Goal: Task Accomplishment & Management: Manage account settings

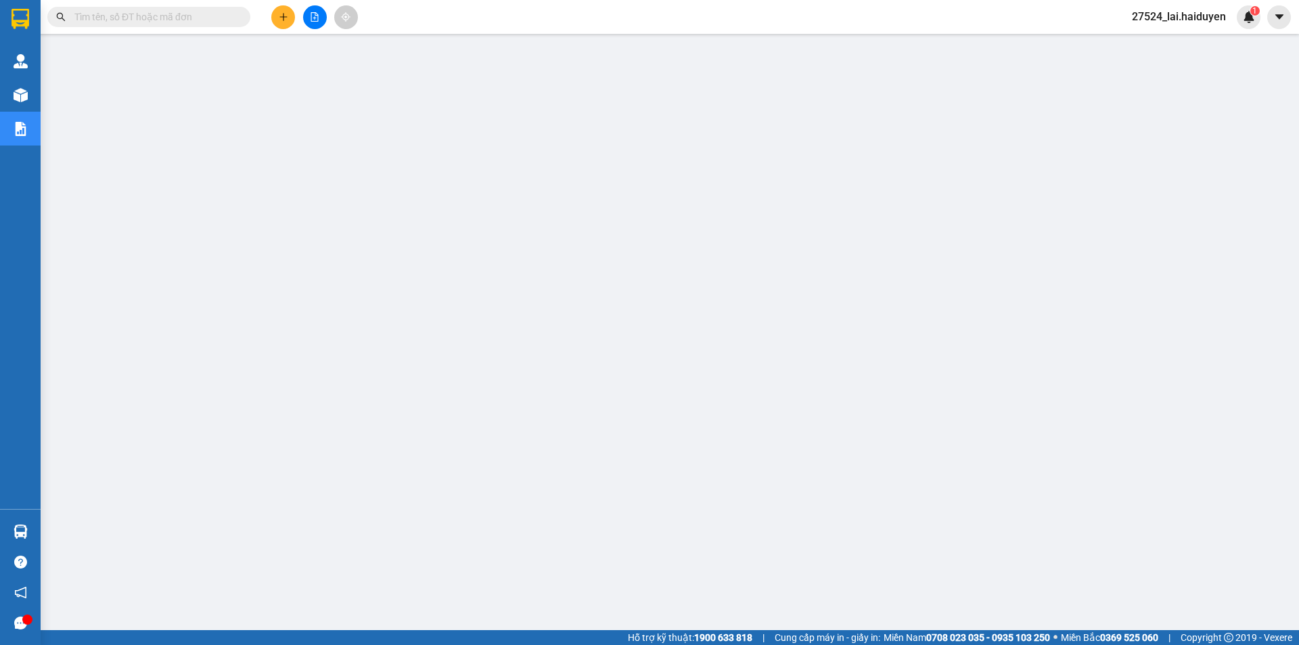
click at [1162, 17] on span "27524_lai.haiduyen" at bounding box center [1179, 16] width 116 height 17
click at [1170, 51] on li "Đăng xuất" at bounding box center [1179, 42] width 115 height 22
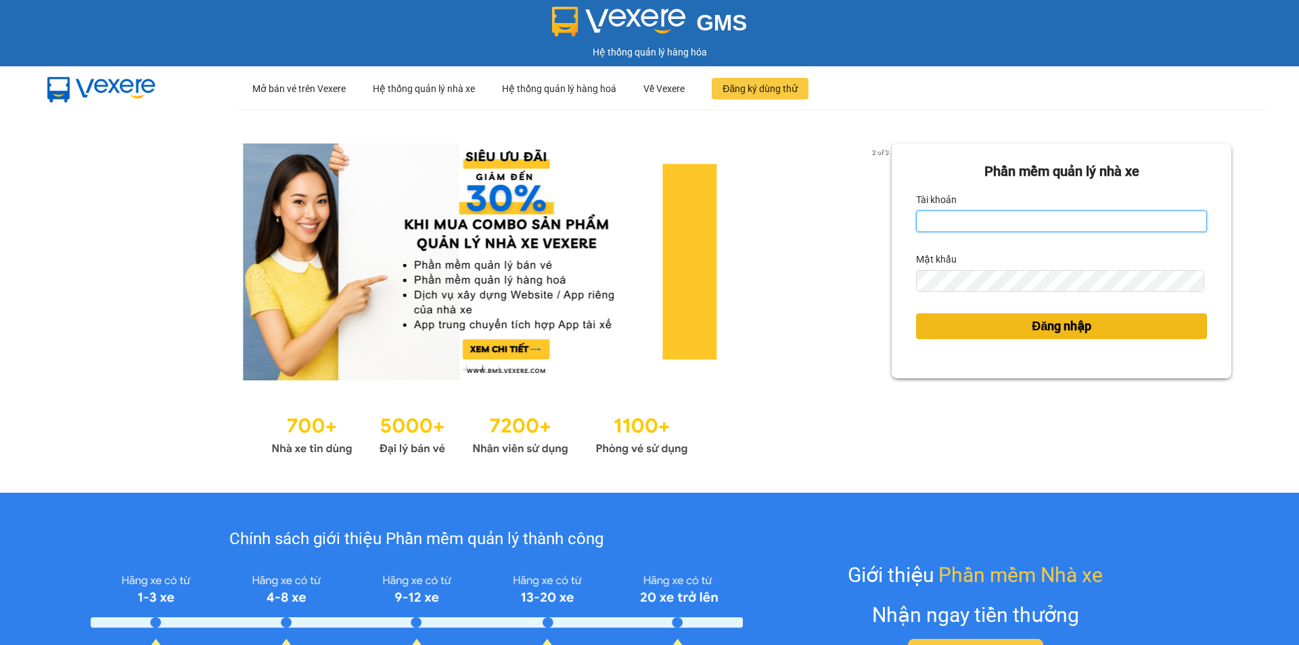
type input "lai.haiduyen"
click at [1014, 317] on button "Đăng nhập" at bounding box center [1061, 326] width 291 height 26
click at [1016, 327] on button "Đăng nhập" at bounding box center [1061, 326] width 291 height 26
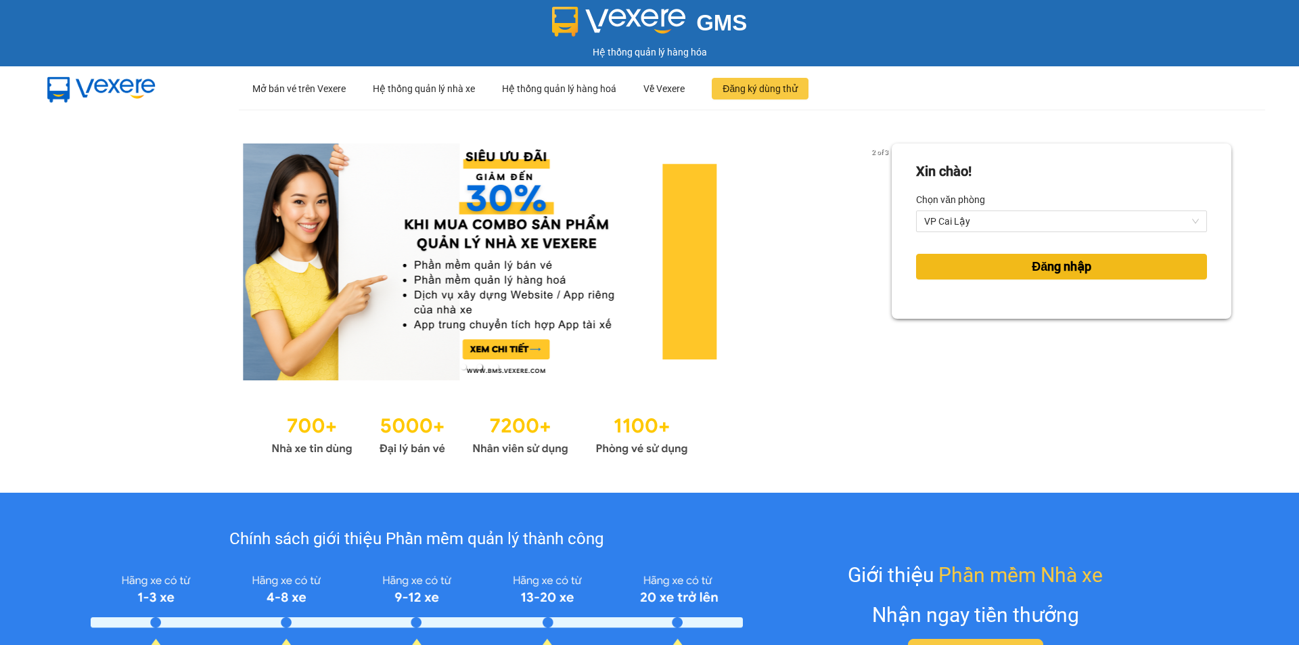
click at [1055, 273] on span "Đăng nhập" at bounding box center [1062, 266] width 60 height 19
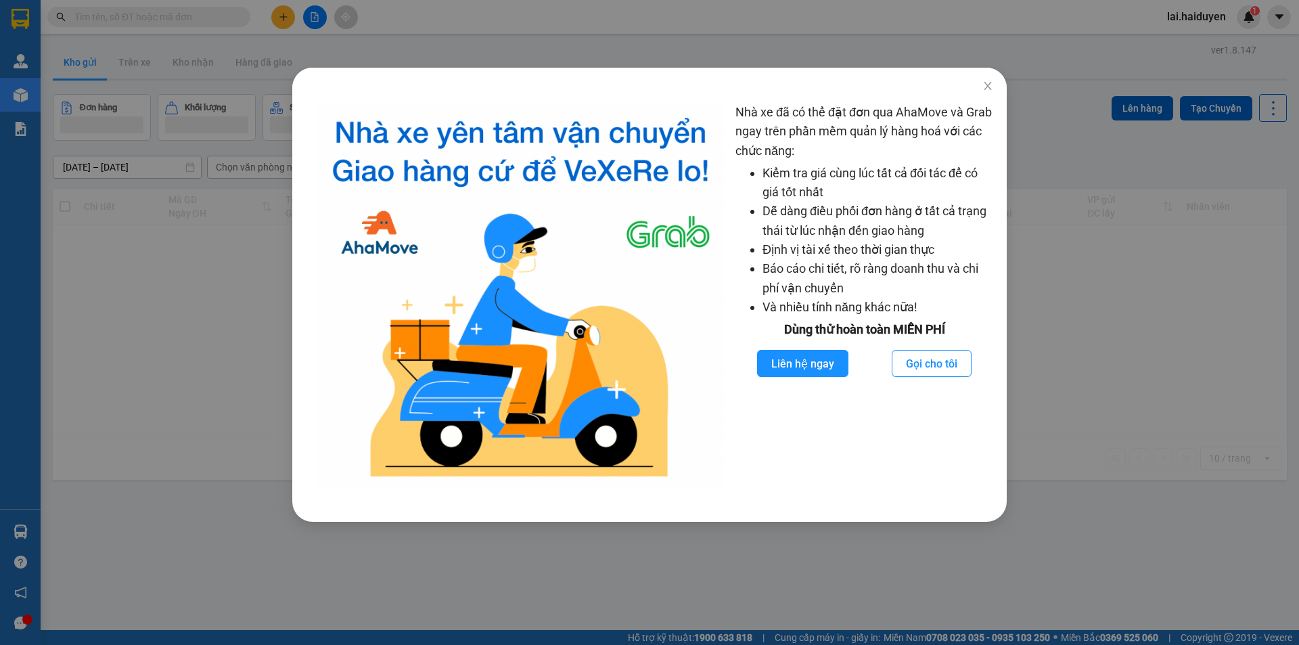
click at [528, 45] on div "Nhà xe đã có thể đặt đơn qua AhaMove và Grab ngay trên phần mềm quản lý hàng ho…" at bounding box center [649, 322] width 1299 height 645
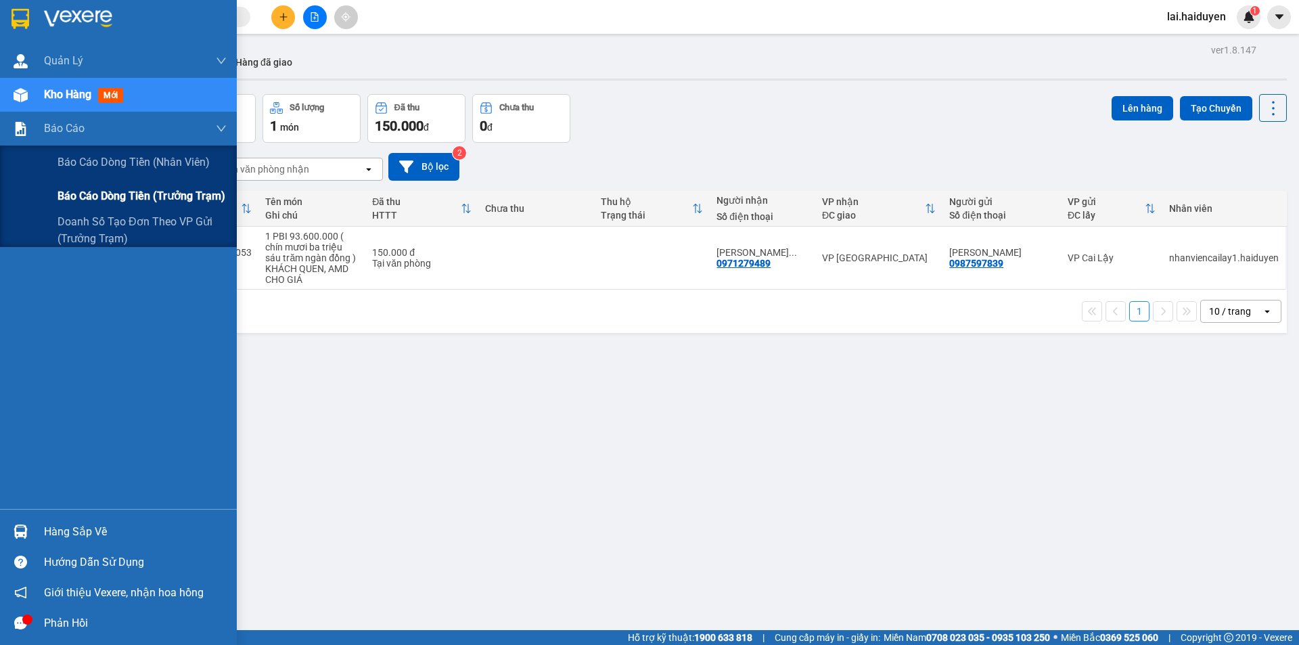
click at [165, 193] on span "Báo cáo dòng tiền (trưởng trạm)" at bounding box center [142, 195] width 168 height 17
